Goal: Transaction & Acquisition: Purchase product/service

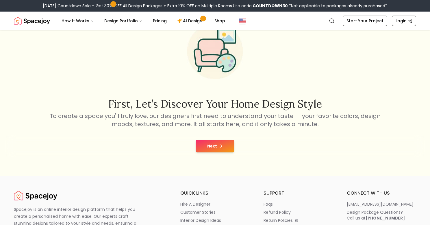
click at [217, 147] on button "Next" at bounding box center [215, 146] width 39 height 13
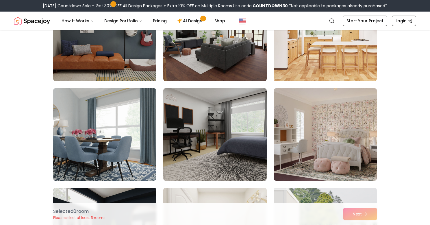
scroll to position [122, 0]
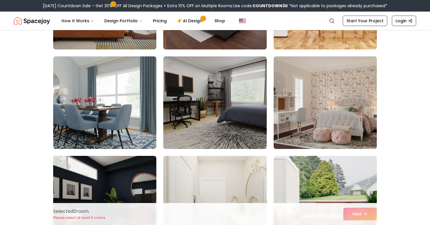
click at [307, 112] on img at bounding box center [325, 102] width 108 height 97
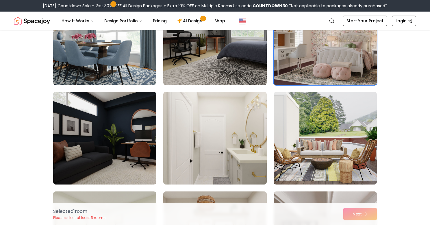
scroll to position [185, 0]
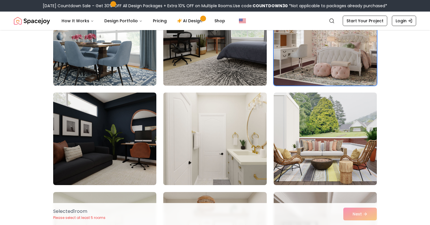
click at [229, 130] on img at bounding box center [215, 138] width 108 height 97
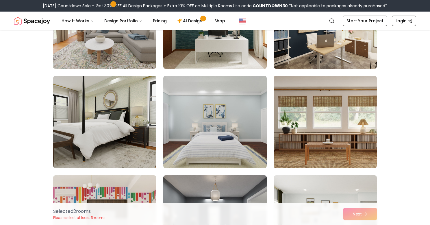
click at [229, 130] on img at bounding box center [214, 122] width 103 height 92
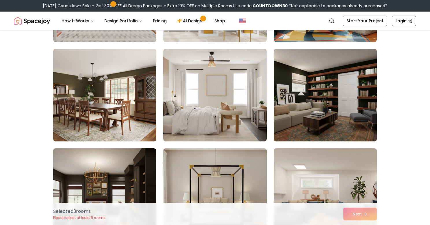
scroll to position [1225, 0]
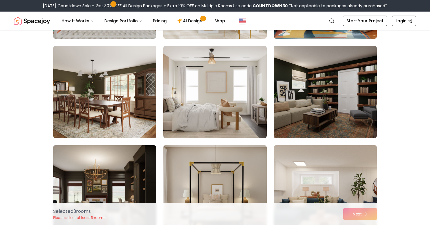
click at [237, 118] on img at bounding box center [214, 92] width 103 height 92
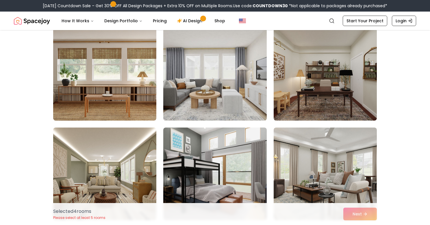
scroll to position [2535, 0]
click at [227, 100] on img at bounding box center [215, 73] width 108 height 97
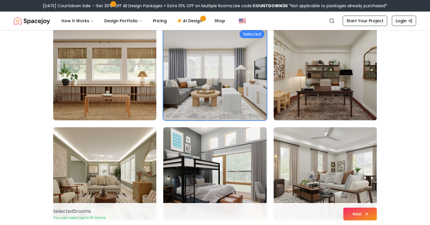
click at [352, 211] on button "Next" at bounding box center [360, 213] width 34 height 13
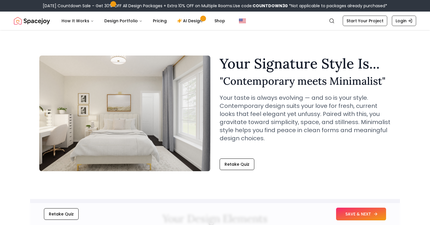
click at [359, 215] on button "SAVE & NEXT" at bounding box center [361, 213] width 50 height 13
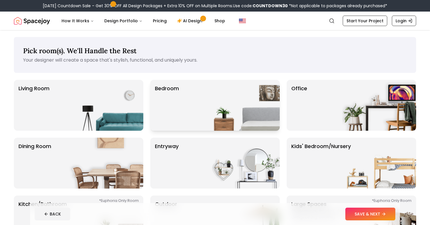
click at [197, 112] on div "Bedroom" at bounding box center [214, 105] width 129 height 51
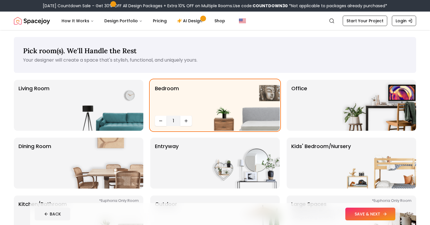
click at [366, 212] on button "SAVE & NEXT" at bounding box center [370, 213] width 50 height 13
click at [366, 212] on div "BACK SAVE & NEXT" at bounding box center [215, 213] width 361 height 13
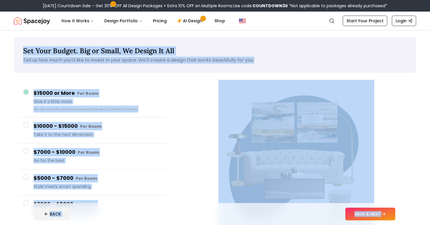
click at [418, 192] on div "Set Your Budget. Big or Small, We Design It All Tell us how much you'd like to …" at bounding box center [215, 145] width 430 height 231
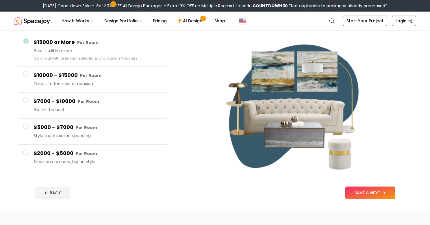
scroll to position [55, 0]
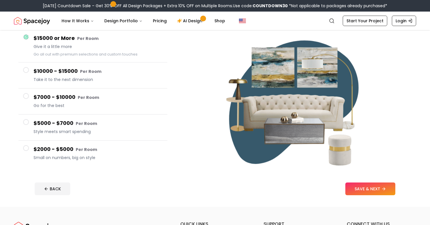
click at [31, 153] on button "$2000 - $5000 Per Room Small on numbers, big on style" at bounding box center [92, 153] width 149 height 26
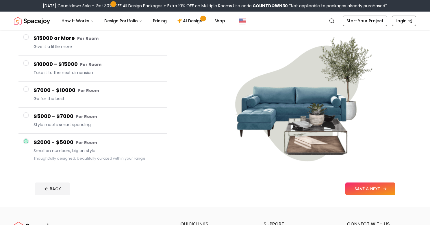
click at [363, 191] on button "SAVE & NEXT" at bounding box center [370, 188] width 50 height 13
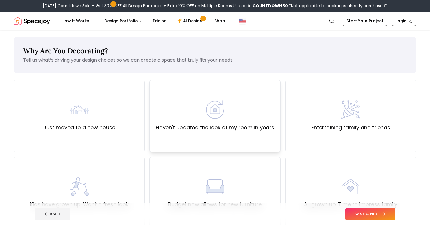
click at [233, 111] on div "Haven't updated the look of my room in years" at bounding box center [215, 115] width 118 height 31
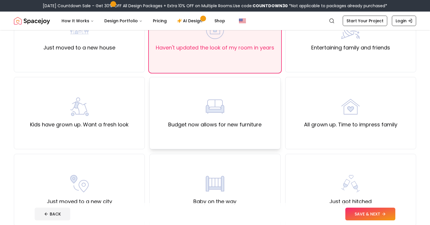
scroll to position [80, 0]
click at [328, 105] on div "All grown up. Time to impress family" at bounding box center [350, 112] width 93 height 31
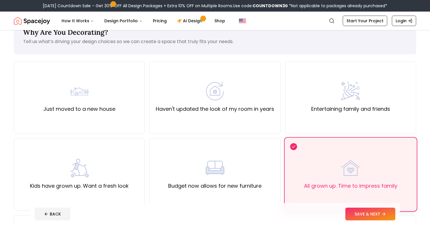
scroll to position [18, 0]
click at [379, 216] on button "SAVE & NEXT" at bounding box center [370, 213] width 50 height 13
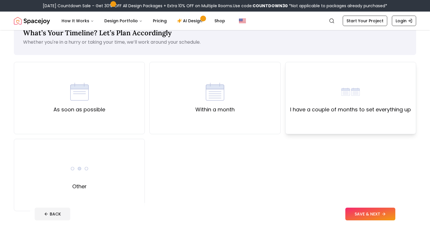
click at [361, 116] on div "I have a couple of months to set everything up" at bounding box center [350, 98] width 131 height 72
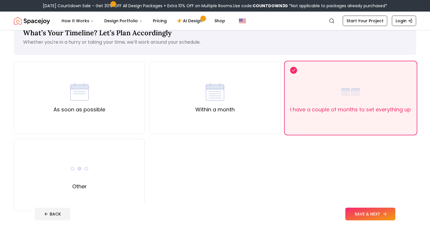
click at [366, 208] on button "SAVE & NEXT" at bounding box center [370, 213] width 50 height 13
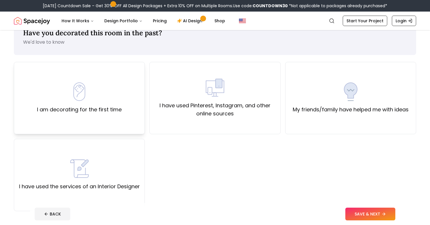
click at [105, 86] on div "I am decorating for the first time" at bounding box center [79, 97] width 85 height 31
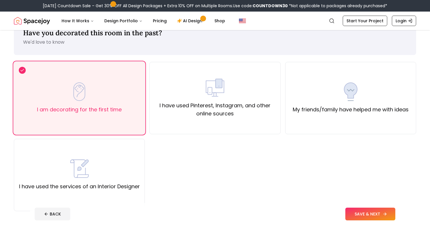
click at [372, 212] on button "SAVE & NEXT" at bounding box center [370, 213] width 50 height 13
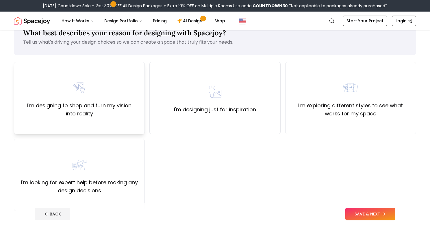
click at [85, 103] on label "I'm designing to shop and turn my vision into reality" at bounding box center [79, 109] width 121 height 16
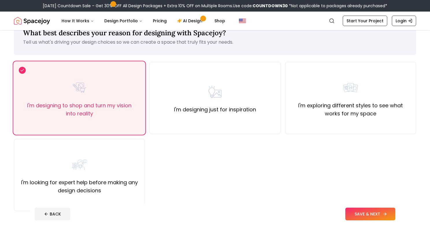
click at [363, 211] on button "SAVE & NEXT" at bounding box center [370, 213] width 50 height 13
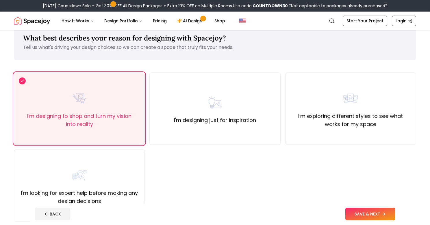
scroll to position [18, 0]
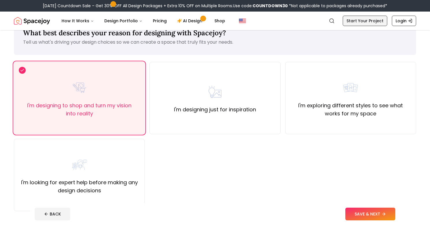
click at [357, 21] on link "Start Your Project" at bounding box center [365, 21] width 44 height 10
click at [372, 213] on button "SAVE & NEXT" at bounding box center [370, 213] width 50 height 13
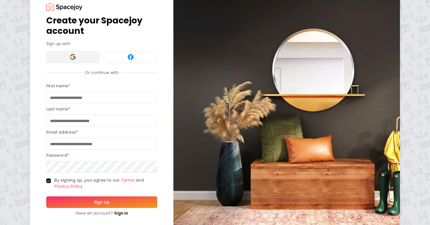
click at [51, 57] on button at bounding box center [72, 57] width 53 height 12
